Goal: Task Accomplishment & Management: Use online tool/utility

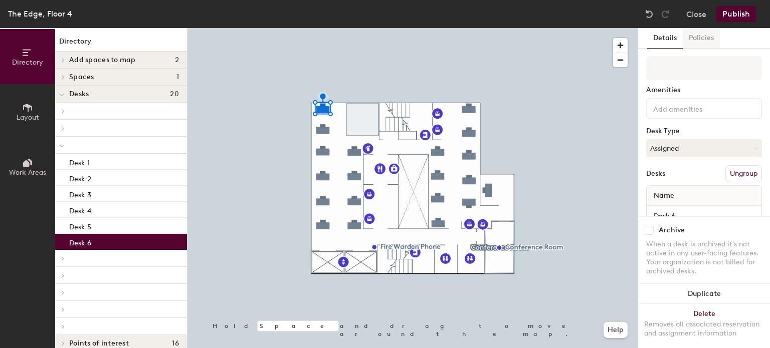
click at [703, 41] on button "Policies" at bounding box center [700, 38] width 37 height 21
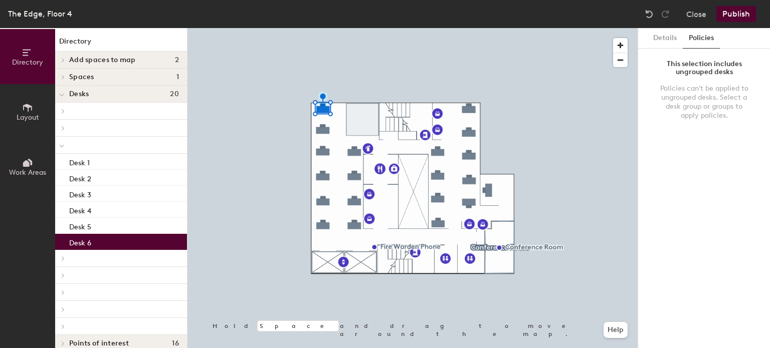
click at [708, 93] on div "Policies can't be applied to ungrouped desks. Select a desk group or groups to …" at bounding box center [704, 102] width 92 height 36
click at [661, 42] on button "Details" at bounding box center [665, 38] width 36 height 21
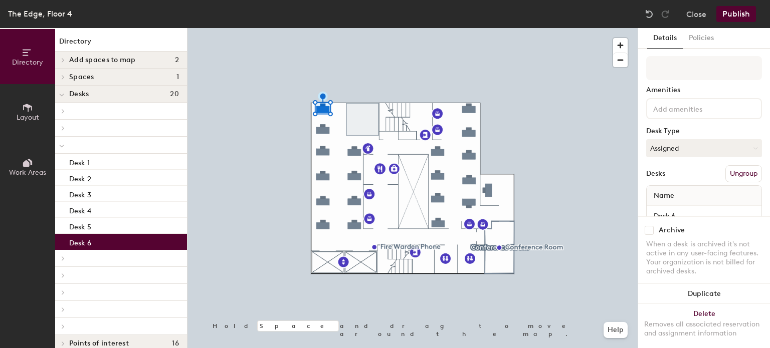
scroll to position [32, 0]
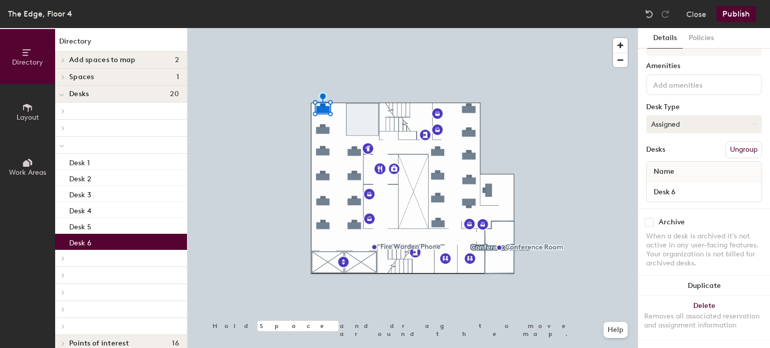
click at [678, 115] on button "Assigned" at bounding box center [704, 124] width 116 height 18
click at [671, 148] on div "Assigned" at bounding box center [696, 155] width 100 height 15
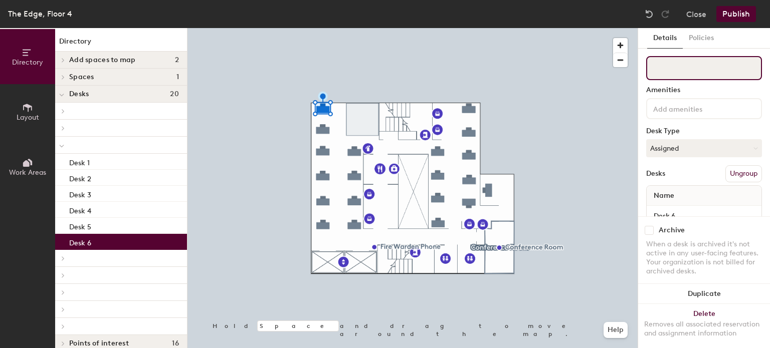
click at [679, 76] on input at bounding box center [704, 68] width 116 height 24
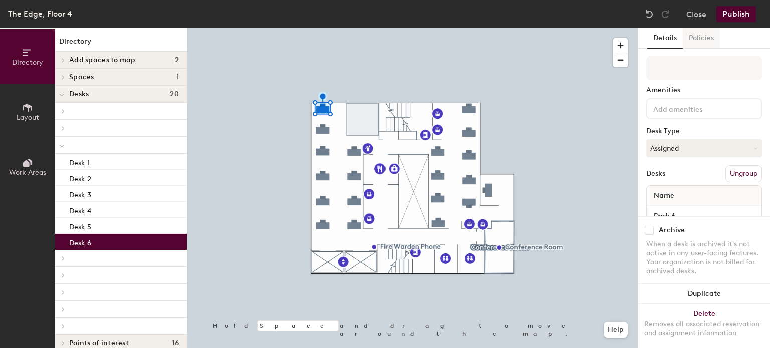
click at [697, 44] on button "Policies" at bounding box center [700, 38] width 37 height 21
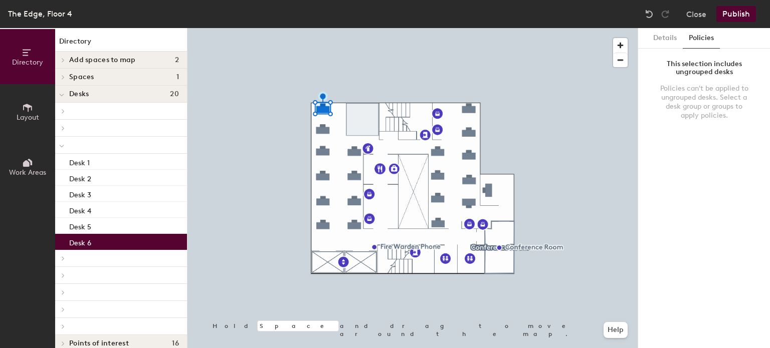
click at [735, 20] on button "Publish" at bounding box center [736, 14] width 40 height 16
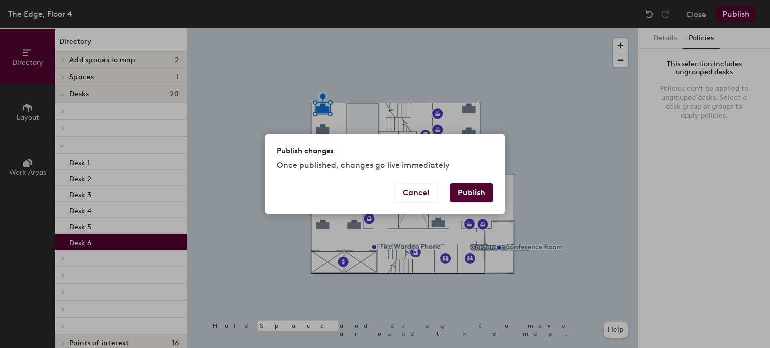
click at [483, 194] on button "Publish" at bounding box center [471, 192] width 44 height 19
